Goal: Information Seeking & Learning: Learn about a topic

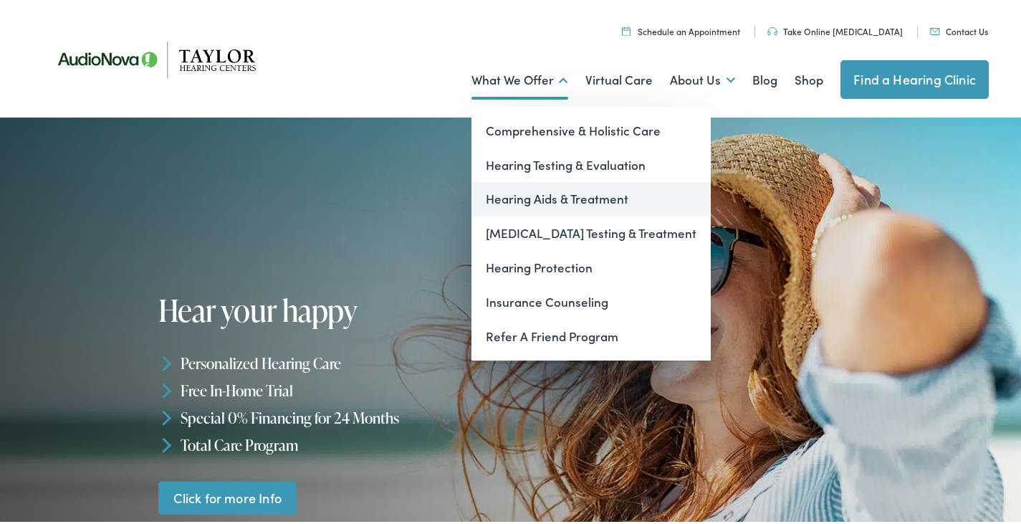
click at [524, 194] on link "Hearing Aids & Treatment" at bounding box center [590, 196] width 239 height 34
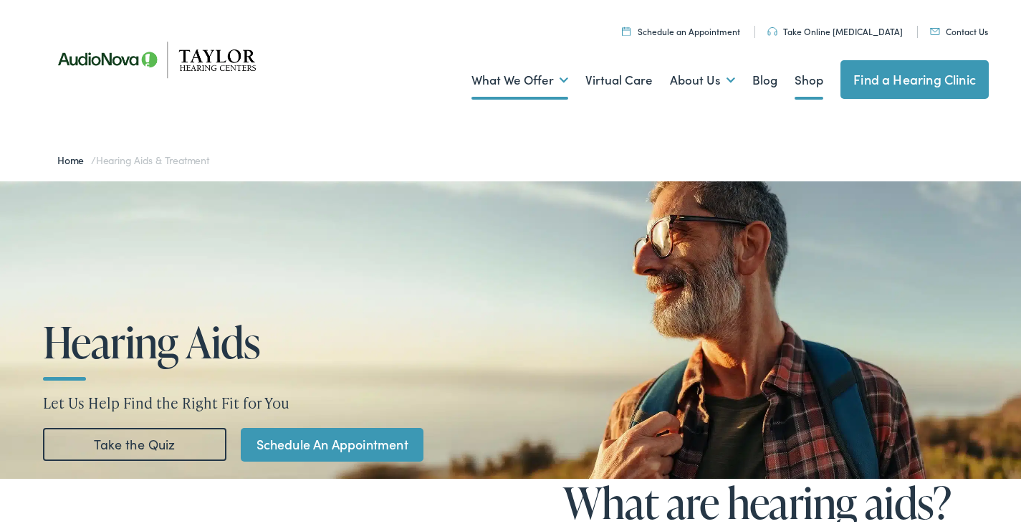
click at [794, 77] on link "Shop" at bounding box center [808, 77] width 29 height 53
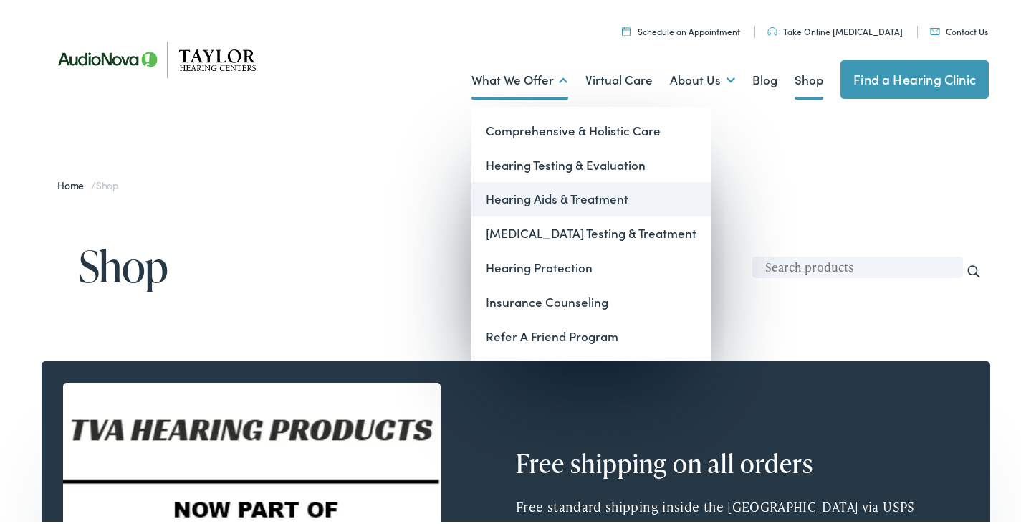
click at [518, 195] on link "Hearing Aids & Treatment" at bounding box center [590, 196] width 239 height 34
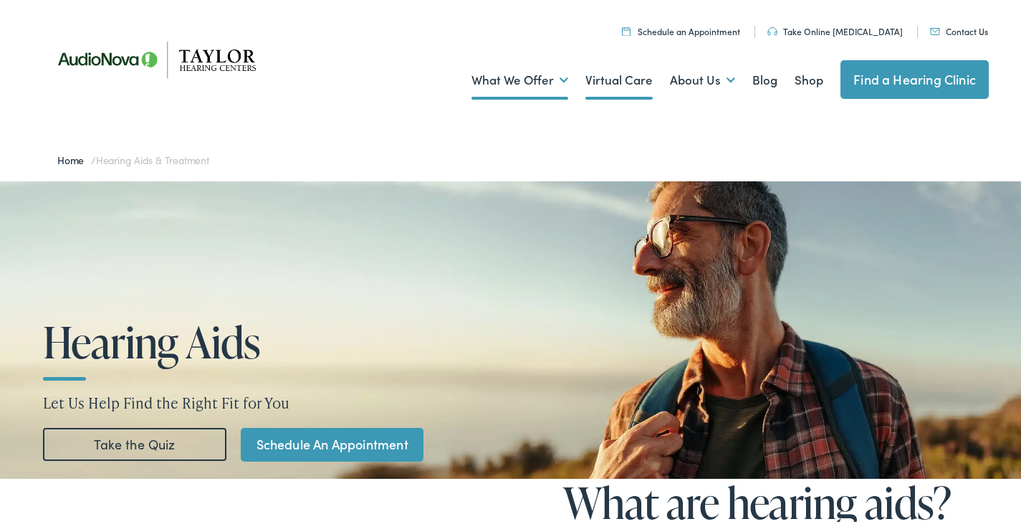
click at [627, 75] on link "Virtual Care" at bounding box center [618, 77] width 67 height 53
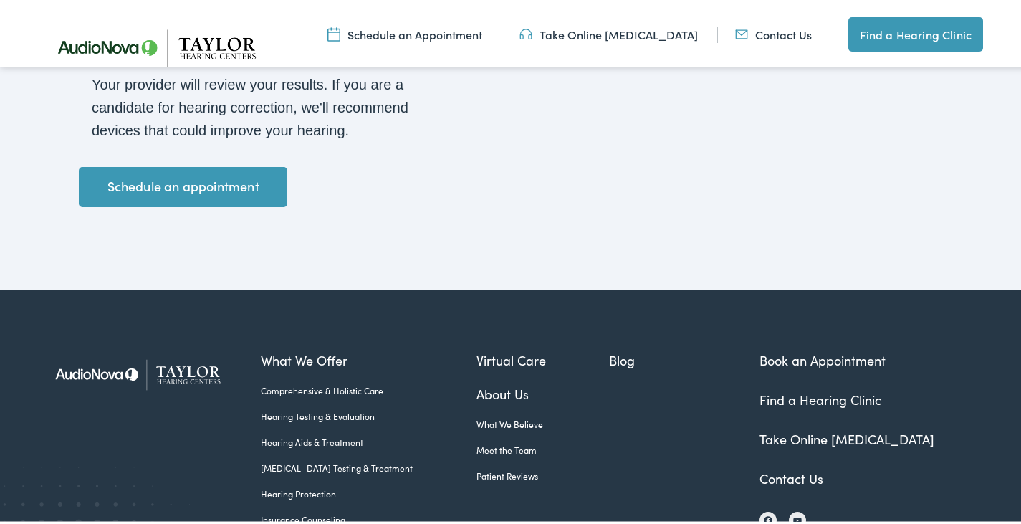
scroll to position [2507, 0]
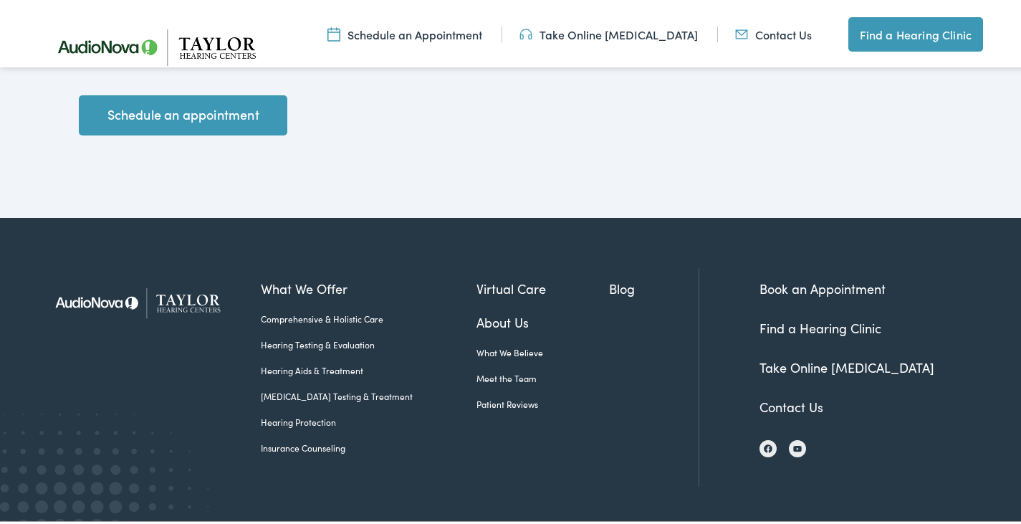
click at [486, 395] on link "Patient Reviews" at bounding box center [542, 401] width 133 height 13
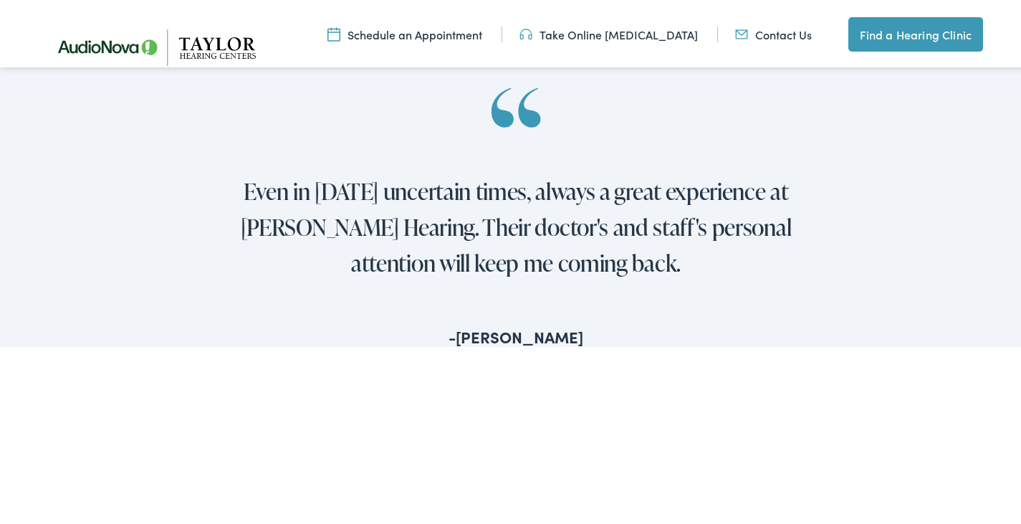
scroll to position [1218, 0]
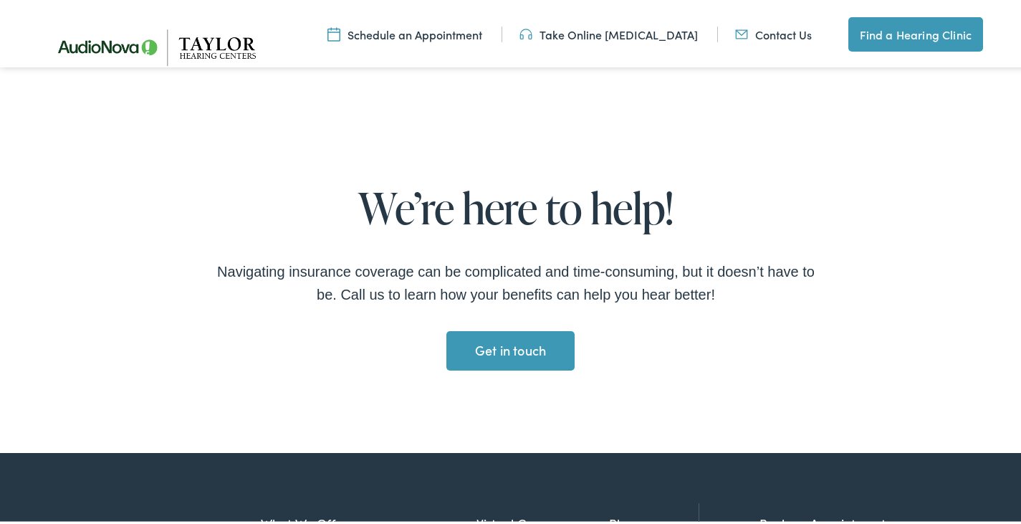
click at [857, 127] on div "We’re here to help! Navigating insurance coverage can be complicated and time-c…" at bounding box center [515, 280] width 1031 height 341
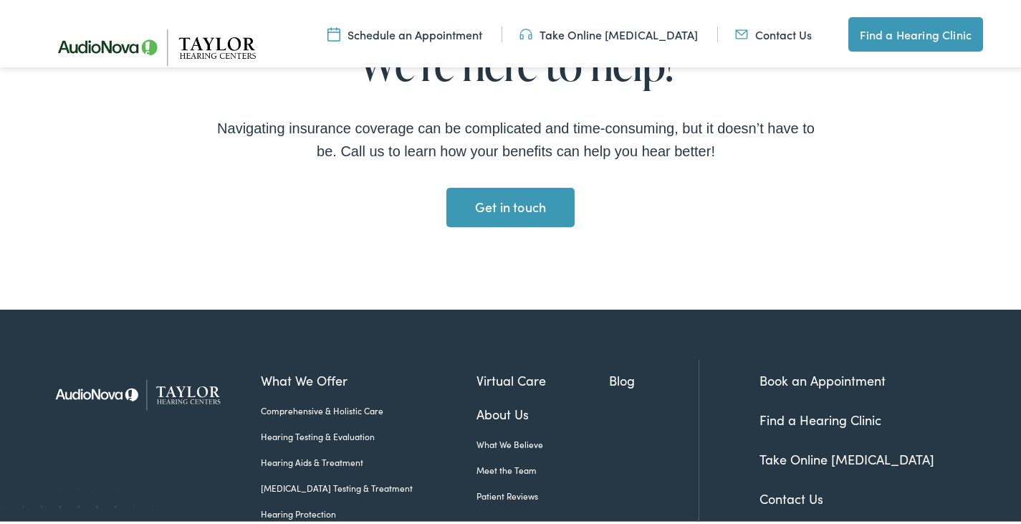
scroll to position [1432, 0]
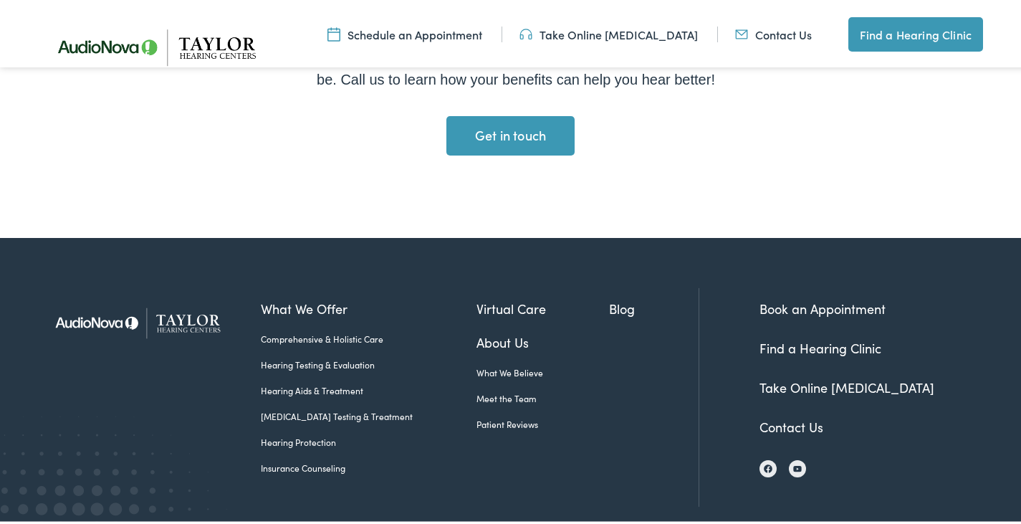
click at [609, 300] on link "Blog" at bounding box center [654, 305] width 90 height 19
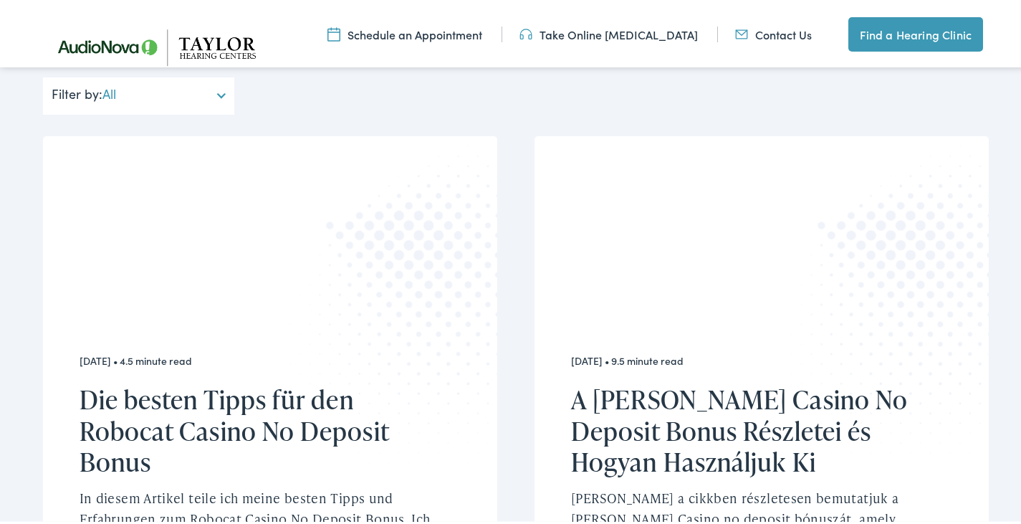
scroll to position [286, 0]
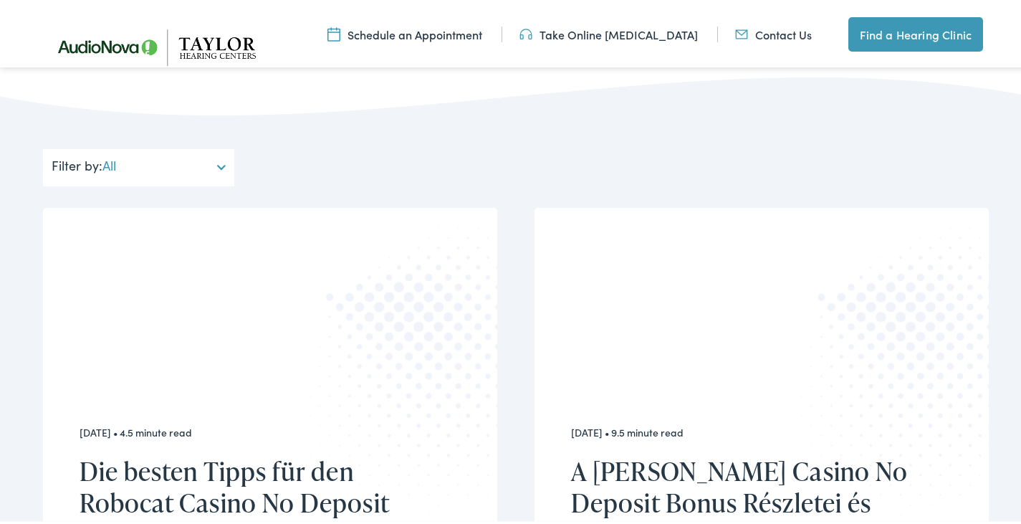
click at [223, 163] on select "All Hearing Aids Hearing Health Hearing Protection [MEDICAL_DATA]" at bounding box center [163, 164] width 123 height 37
select select "[URL][DOMAIN_NAME]"
click at [102, 146] on select "All Hearing Aids Hearing Health Hearing Protection [MEDICAL_DATA]" at bounding box center [163, 164] width 123 height 37
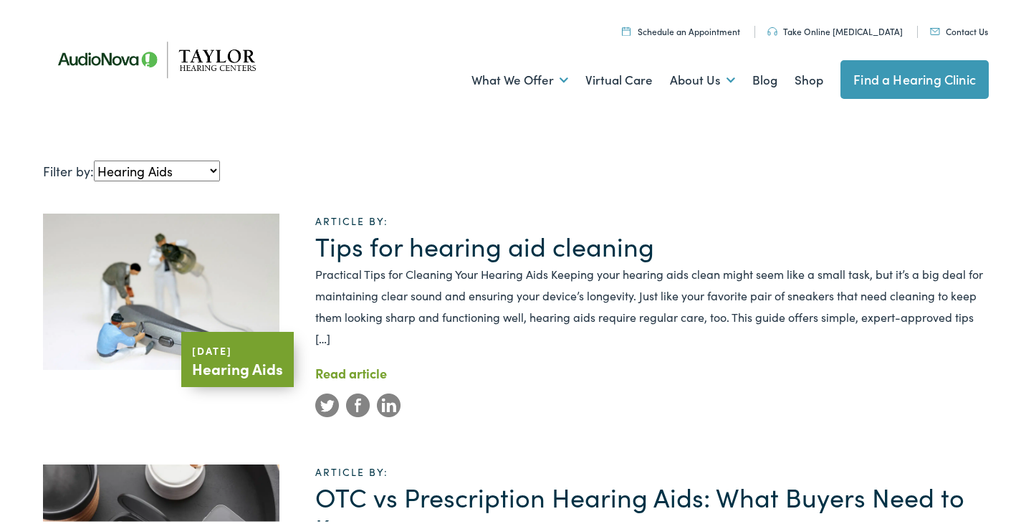
click at [451, 246] on link "Tips for hearing aid cleaning" at bounding box center [484, 242] width 339 height 37
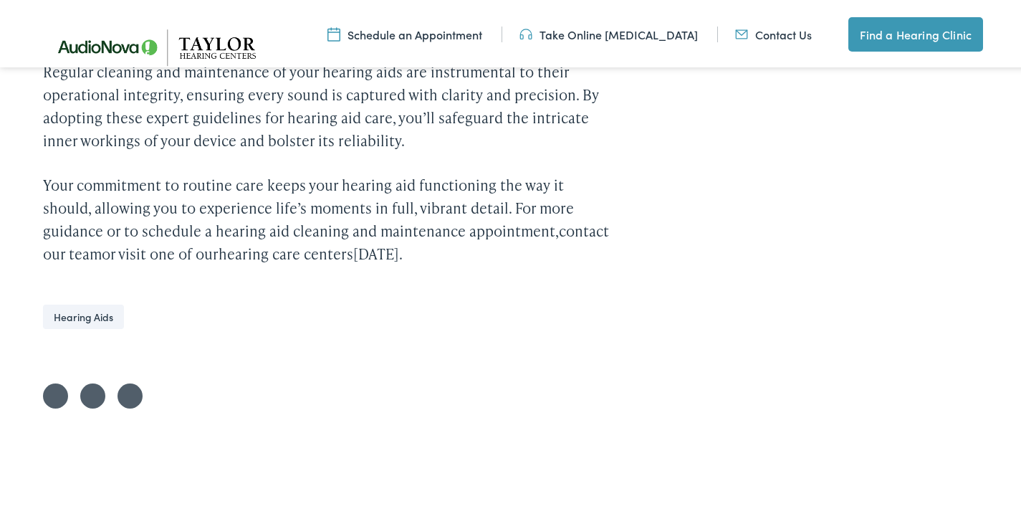
scroll to position [3510, 0]
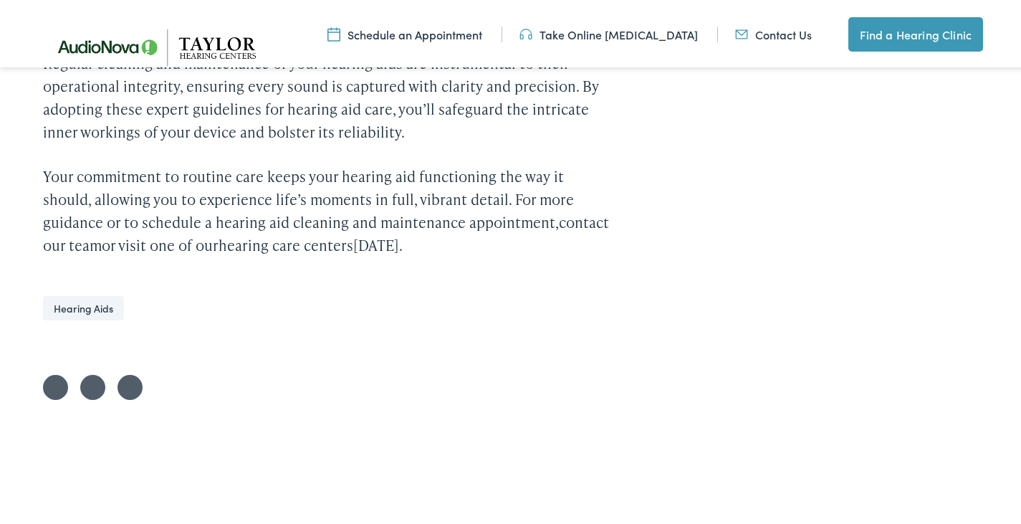
click at [95, 372] on link "Share on Facebook" at bounding box center [92, 384] width 25 height 25
